Goal: Navigation & Orientation: Find specific page/section

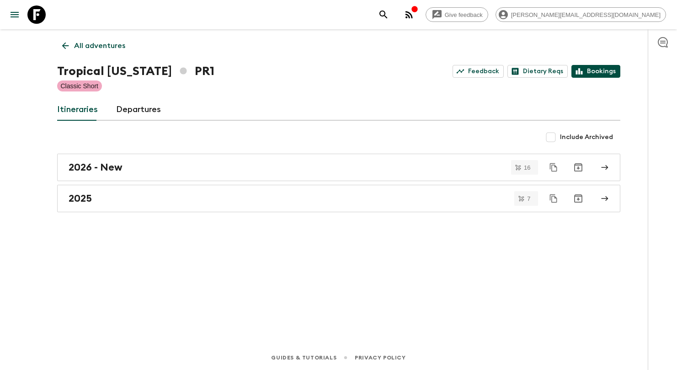
click at [600, 76] on link "Bookings" at bounding box center [595, 71] width 49 height 13
click at [102, 44] on p "All adventures" at bounding box center [99, 45] width 51 height 11
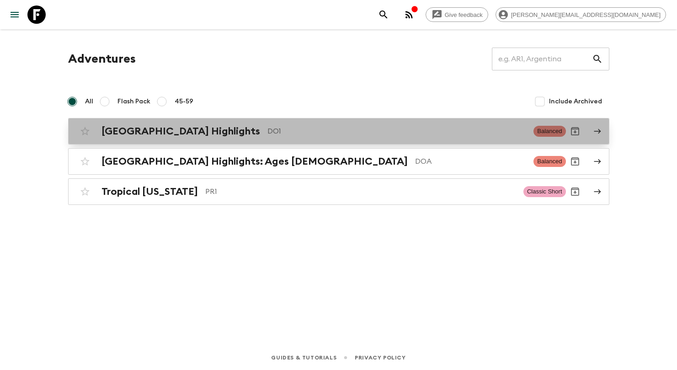
click at [539, 135] on span "Balanced" at bounding box center [549, 131] width 32 height 11
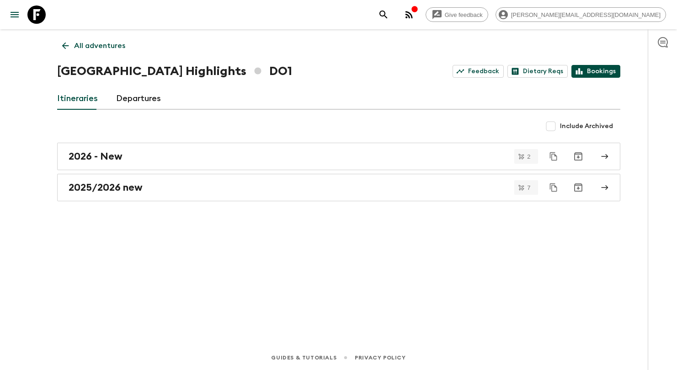
click at [596, 67] on link "Bookings" at bounding box center [595, 71] width 49 height 13
